Goal: Task Accomplishment & Management: Complete application form

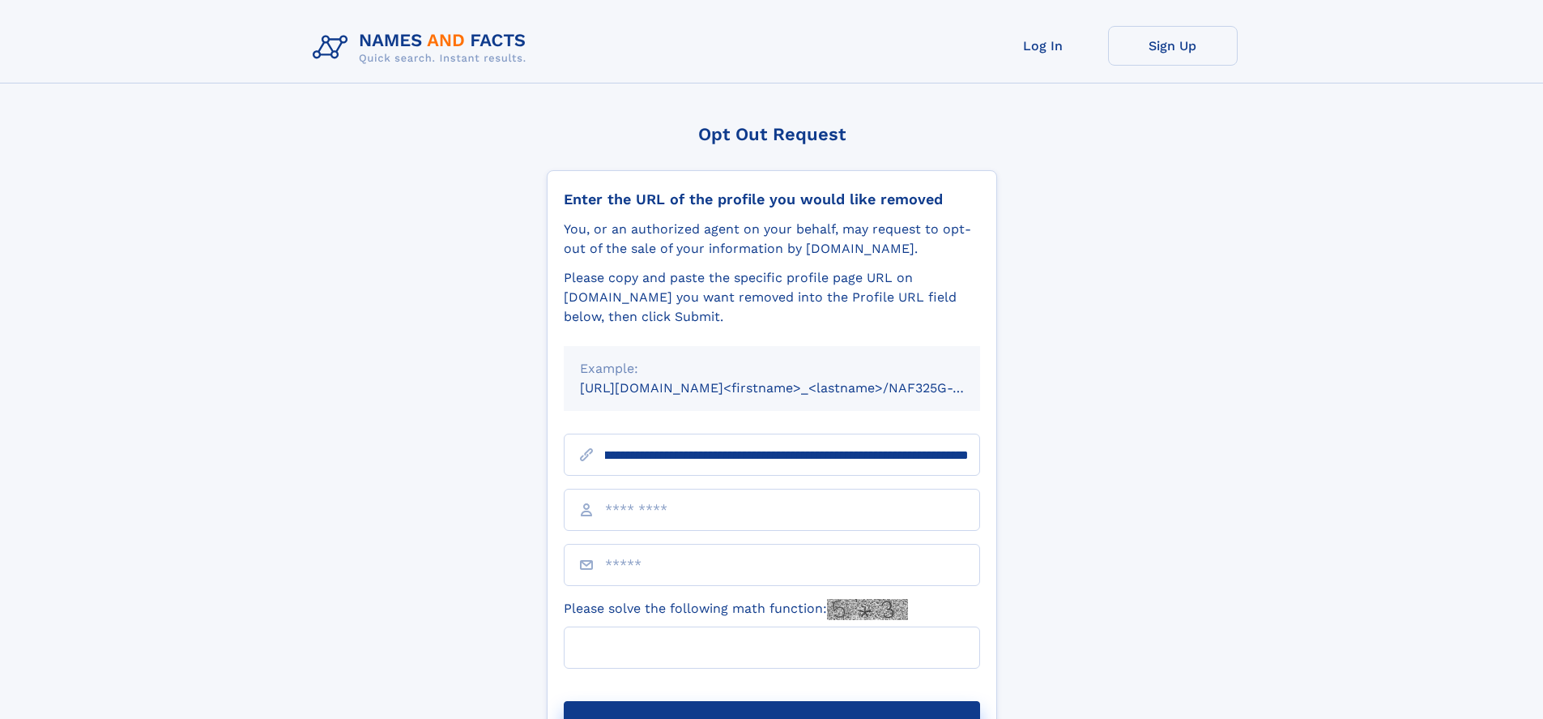
scroll to position [0, 176]
type input "**********"
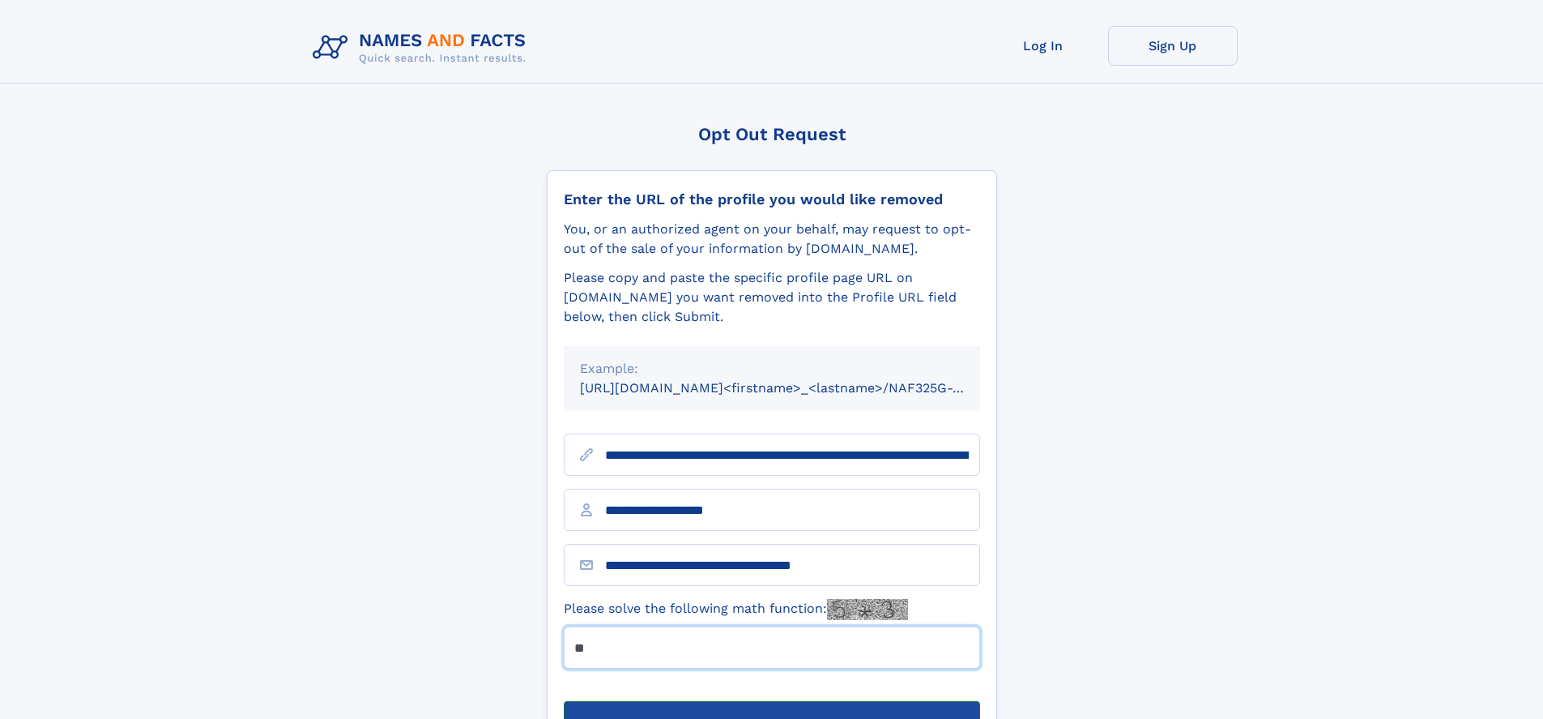
type input "**"
click at [771, 701] on button "Submit Opt Out Request" at bounding box center [772, 727] width 416 height 52
